Goal: Check status: Check status

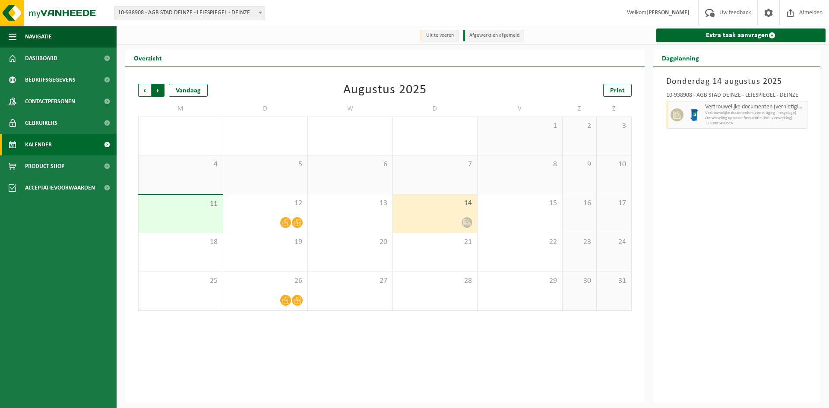
click at [143, 92] on span "Vorige" at bounding box center [144, 90] width 13 height 13
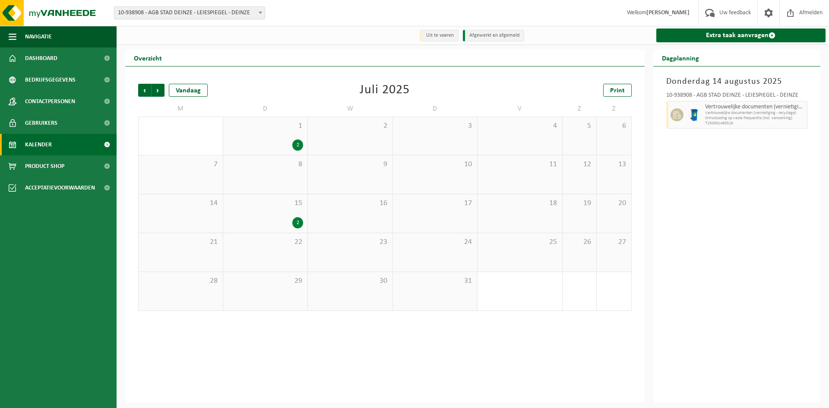
click at [295, 226] on div "2" at bounding box center [297, 222] width 11 height 11
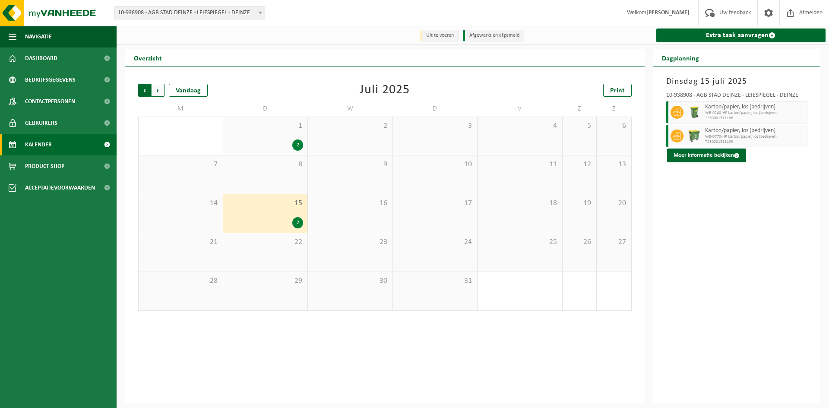
click at [159, 92] on span "Volgende" at bounding box center [158, 90] width 13 height 13
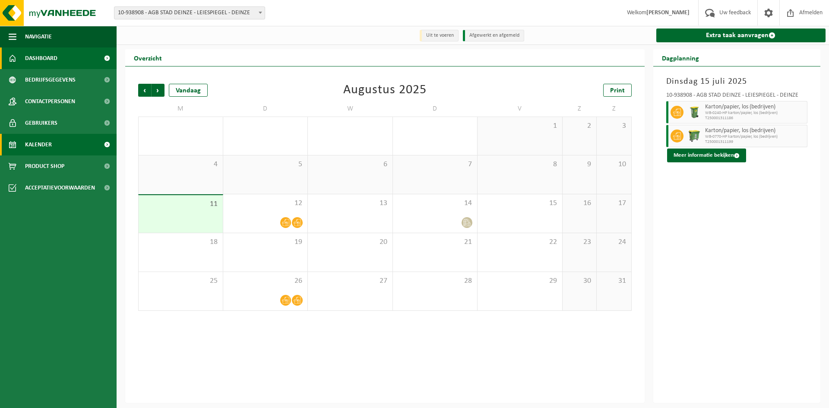
click at [75, 59] on link "Dashboard" at bounding box center [58, 59] width 117 height 22
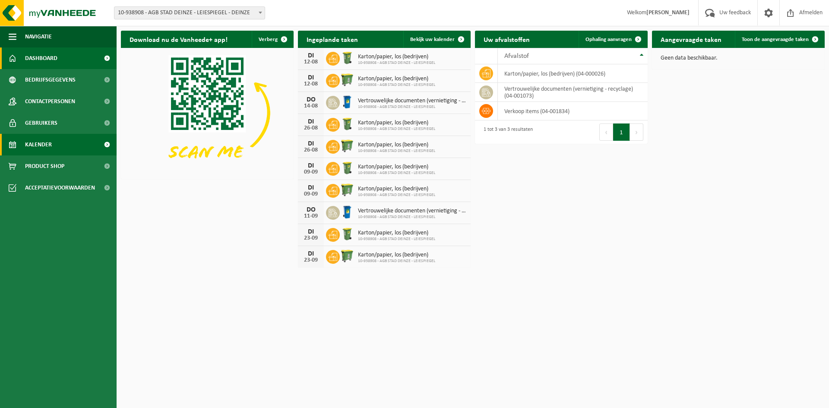
click at [50, 146] on span "Kalender" at bounding box center [38, 145] width 27 height 22
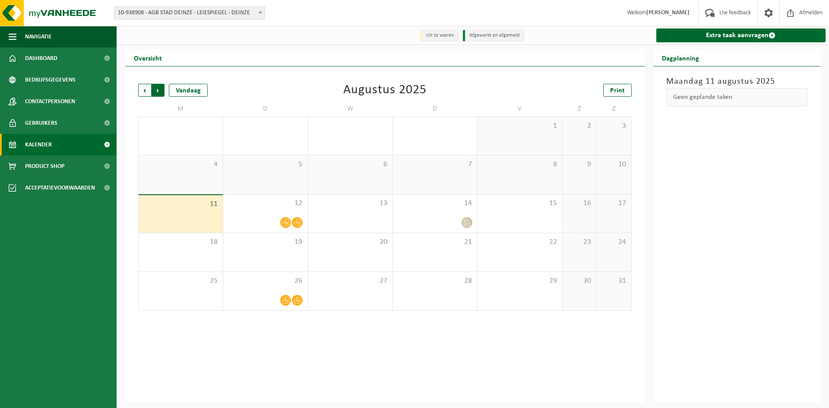
click at [141, 91] on span "Vorige" at bounding box center [144, 90] width 13 height 13
